Goal: Task Accomplishment & Management: Manage account settings

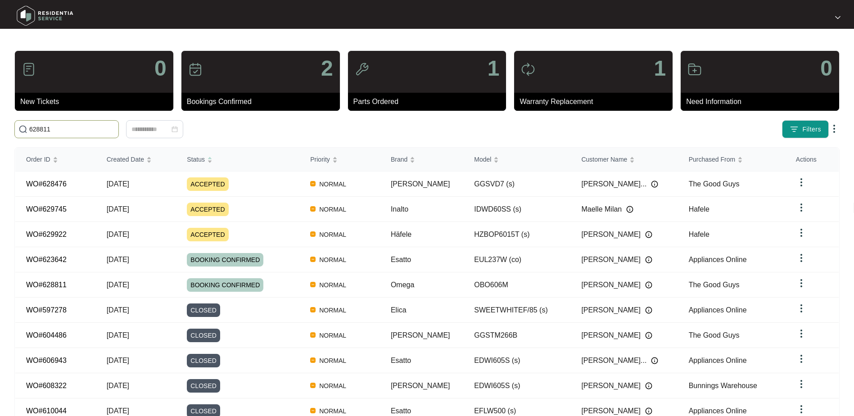
click at [73, 132] on input "628811" at bounding box center [71, 129] width 85 height 10
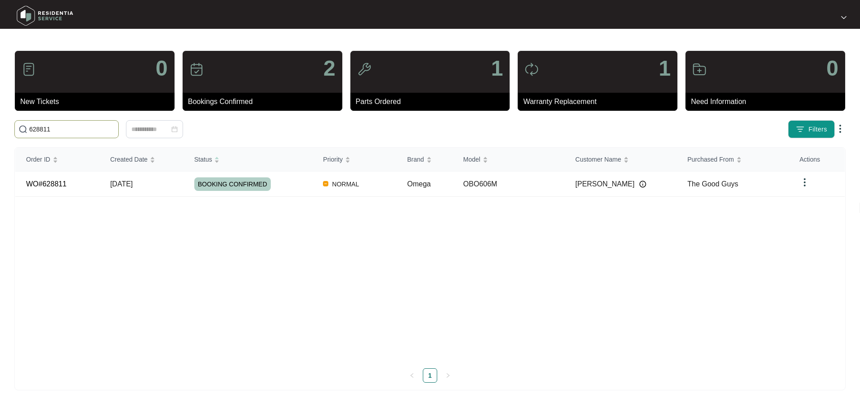
type input "628811"
click at [299, 185] on div "BOOKING CONFIRMED" at bounding box center [253, 183] width 118 height 13
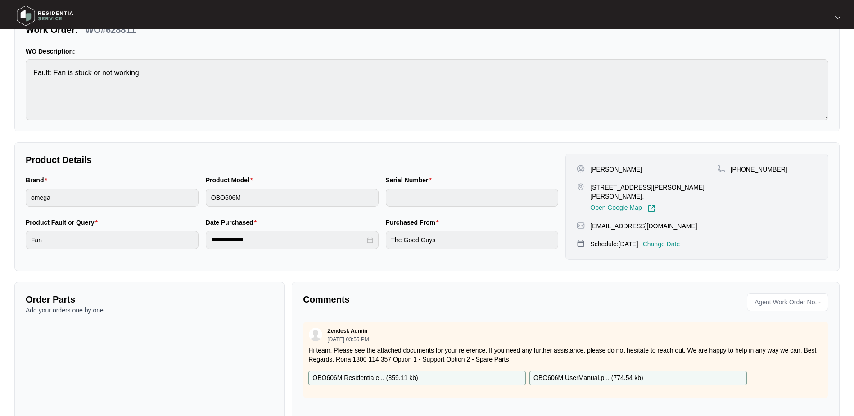
scroll to position [90, 0]
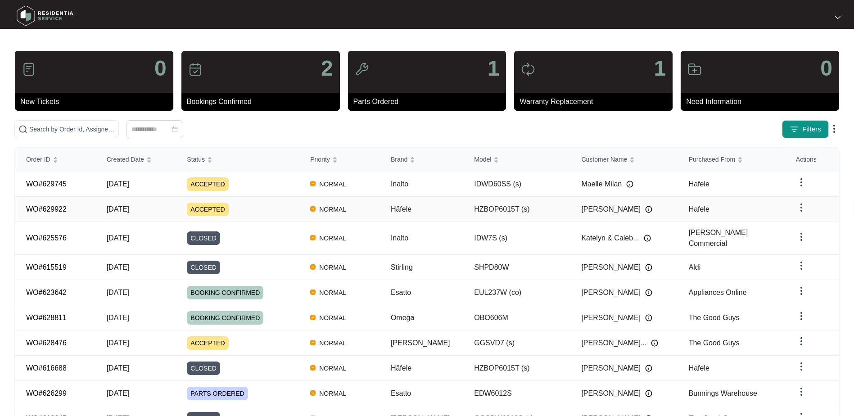
click at [271, 209] on div "ACCEPTED" at bounding box center [243, 208] width 112 height 13
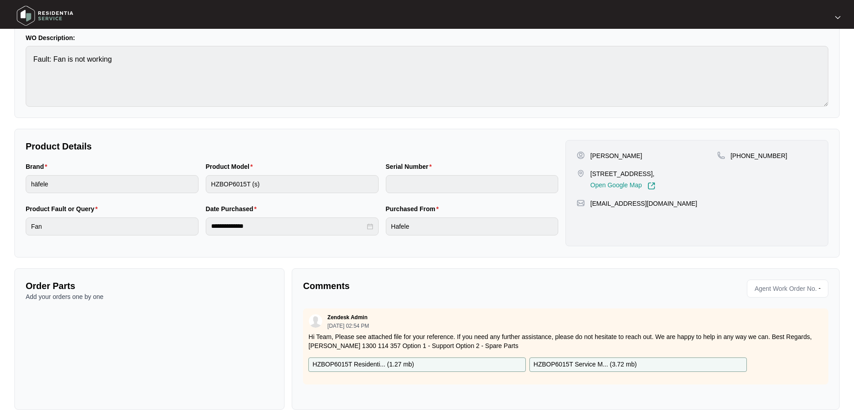
scroll to position [90, 0]
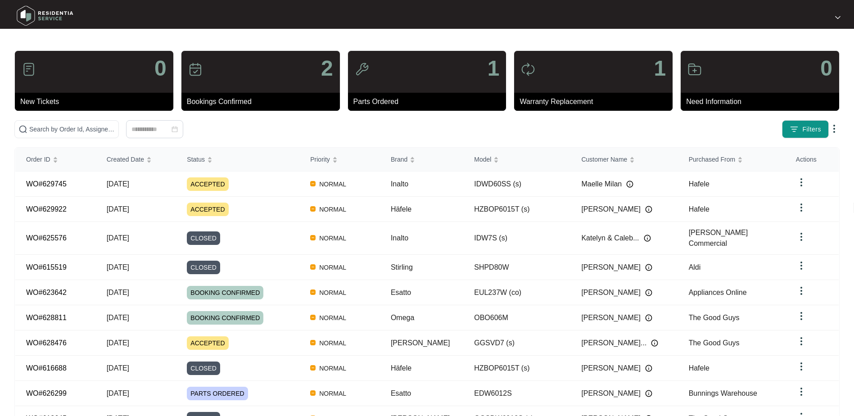
click at [317, 134] on div at bounding box center [191, 129] width 360 height 18
click at [212, 158] on div "Status" at bounding box center [200, 159] width 26 height 13
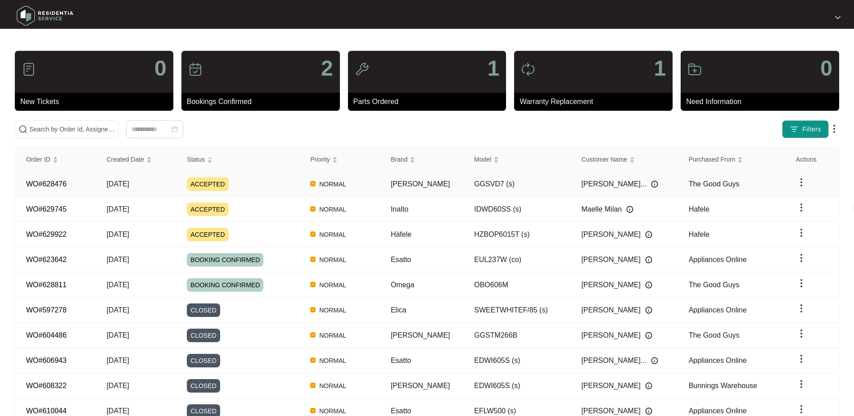
click at [268, 182] on div "ACCEPTED" at bounding box center [243, 183] width 112 height 13
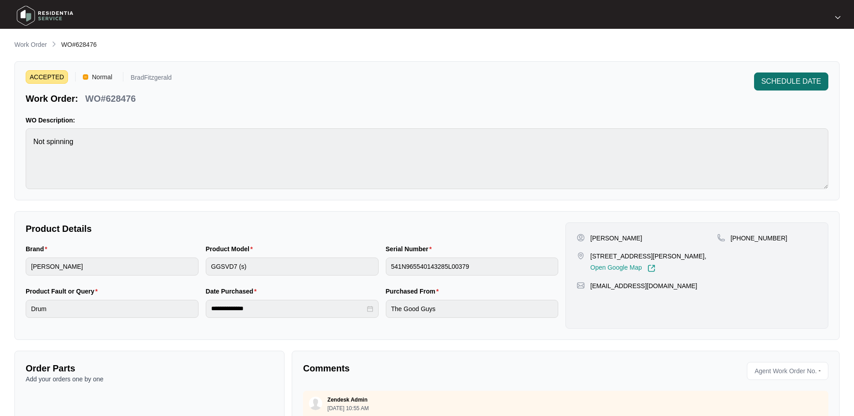
click at [781, 85] on span "SCHEDULE DATE" at bounding box center [791, 81] width 60 height 11
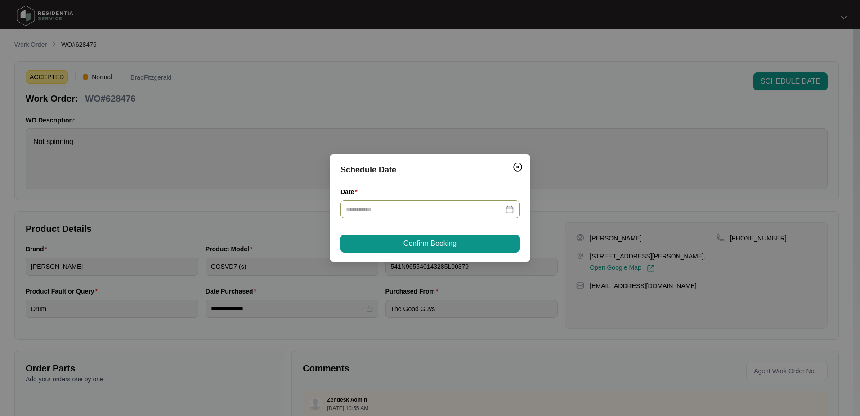
click at [510, 211] on div at bounding box center [430, 209] width 168 height 10
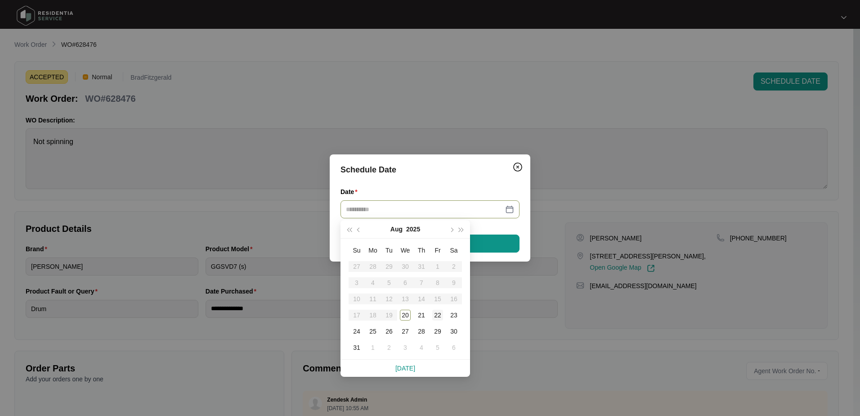
type input "**********"
click at [441, 315] on div "22" at bounding box center [437, 315] width 11 height 11
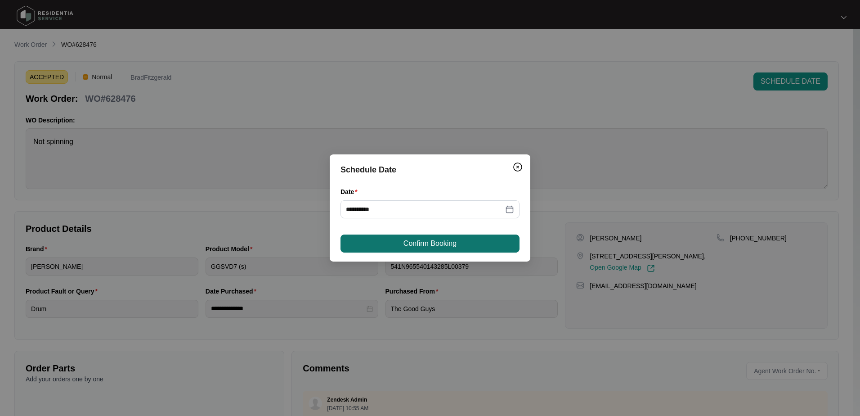
click at [433, 249] on button "Confirm Booking" at bounding box center [430, 243] width 179 height 18
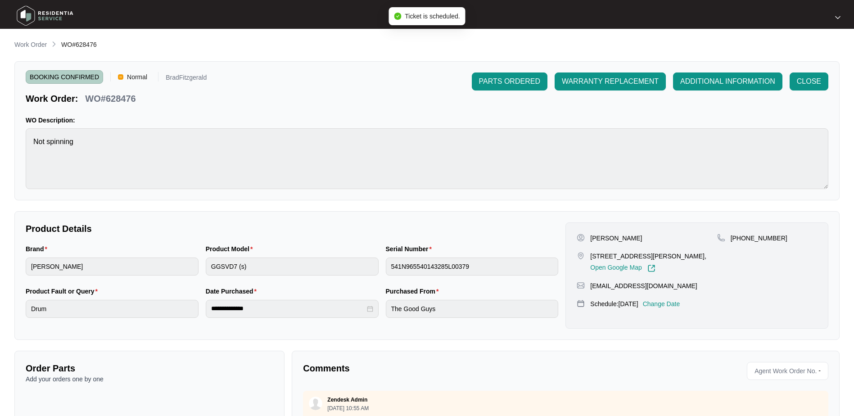
drag, startPoint x: 32, startPoint y: 43, endPoint x: 49, endPoint y: 47, distance: 17.5
click at [32, 43] on p "Work Order" at bounding box center [30, 44] width 32 height 9
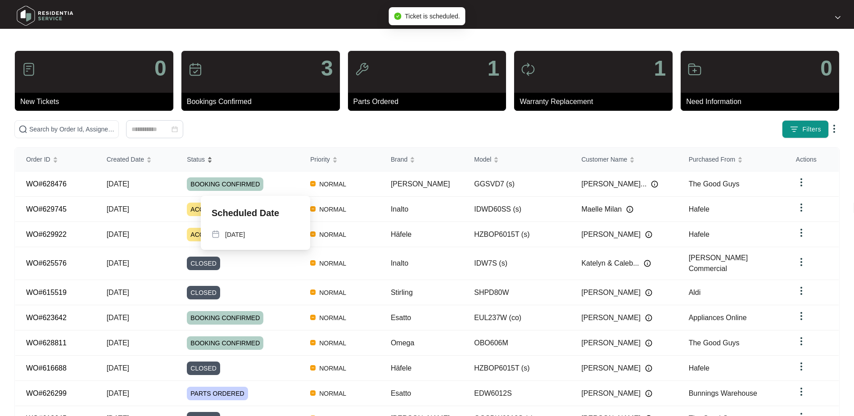
click at [212, 158] on div "Status" at bounding box center [200, 159] width 26 height 13
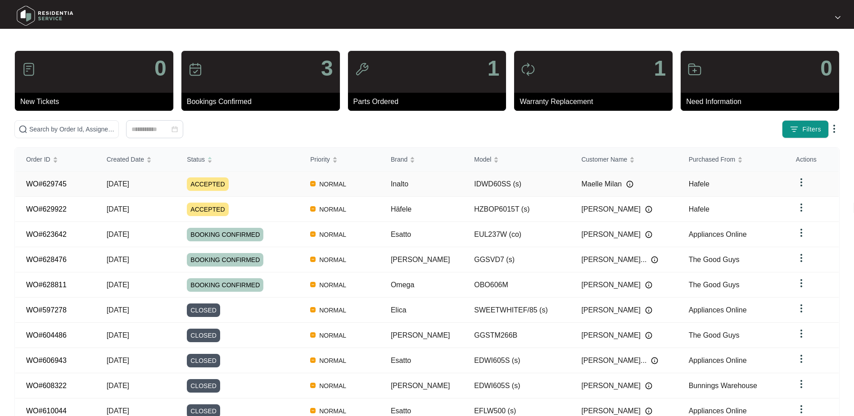
click at [267, 179] on div "ACCEPTED" at bounding box center [243, 183] width 112 height 13
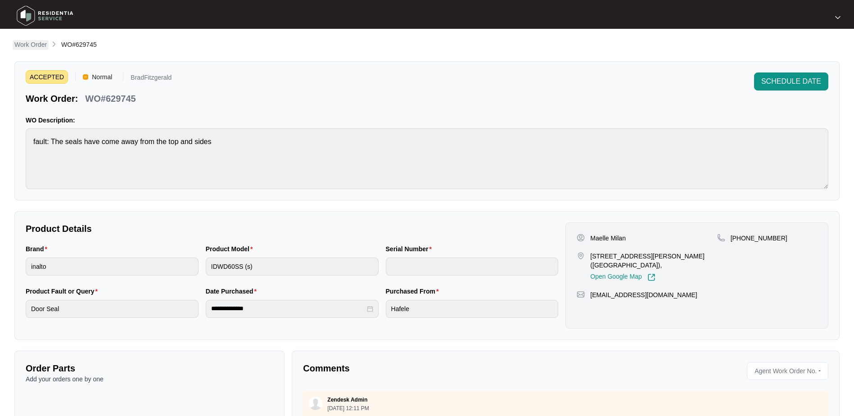
click at [36, 46] on p "Work Order" at bounding box center [30, 44] width 32 height 9
